Goal: Book appointment/travel/reservation

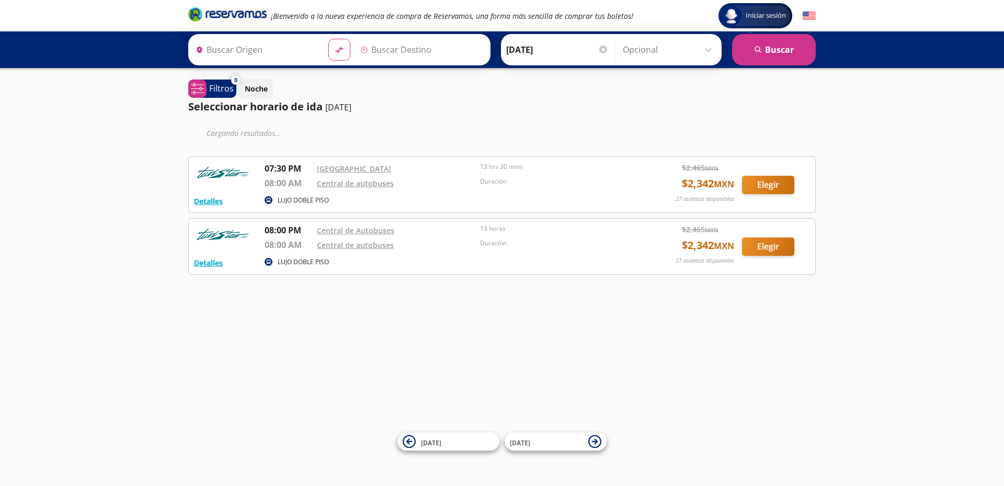
type input "[GEOGRAPHIC_DATA], [GEOGRAPHIC_DATA][PERSON_NAME]"
type input "[GEOGRAPHIC_DATA], [GEOGRAPHIC_DATA]"
